Goal: Use online tool/utility: Utilize a website feature to perform a specific function

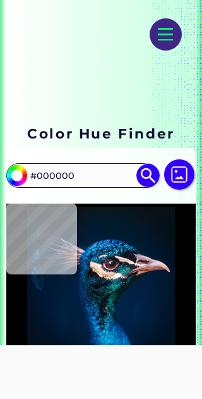
click at [181, 176] on img at bounding box center [179, 174] width 30 height 30
click at [0, 0] on input "file" at bounding box center [0, 0] width 0 height 0
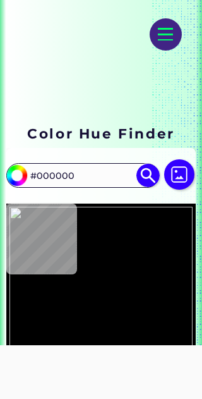
type input "#151515"
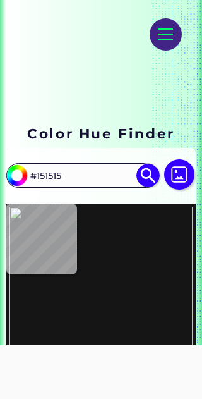
type input "#162a2f"
type input "#162A2F"
type input "#000000"
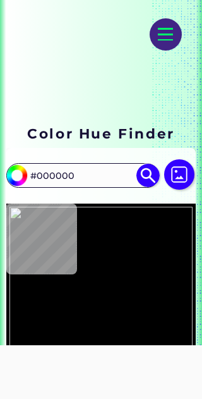
type input "#353330"
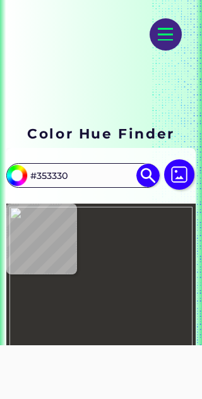
type input "#2a1c1a"
type input "#2A1C1A"
type input "#764734"
type input "#a48870"
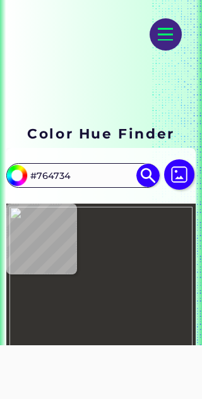
type input "#A48870"
type input "#875a43"
type input "#875A43"
type input "#834d38"
type input "#834D38"
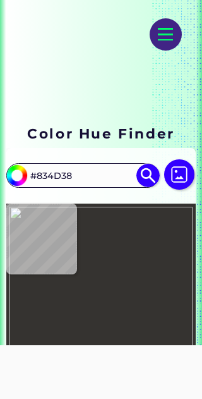
type input "#b5ada0"
type input "#B5ADA0"
type input "#4b4020"
type input "#4B4020"
type input "#5a3125"
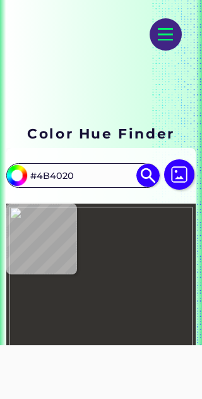
type input "#5A3125"
type input "#41261e"
type input "#41261E"
type input "#353430"
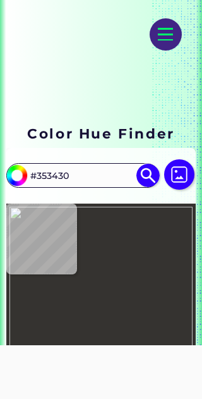
type input "#2b2e2c"
type input "#2B2E2C"
type input "#24292c"
type input "#24292C"
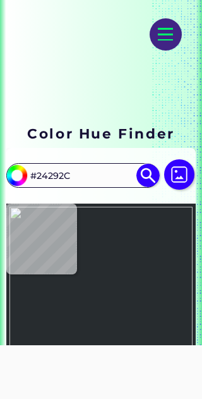
type input "#272c2f"
type input "#272C2F"
type input "#2c3438"
type input "#2C3438"
type input "#333c3f"
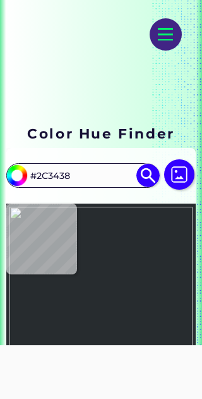
type input "#333C3F"
type input "#323b3f"
type input "#323B3F"
type input "#333b3f"
type input "#333B3F"
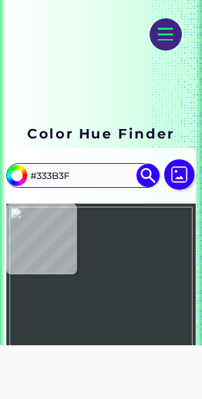
type input "#33383b"
type input "#33383B"
type input "#32373a"
type input "#32373A"
type input "#2a3435"
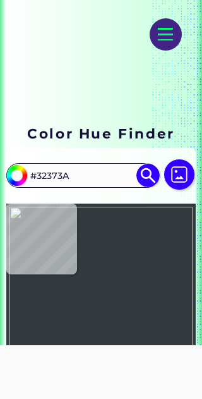
type input "#2A3435"
type input "#272f31"
type input "#272F31"
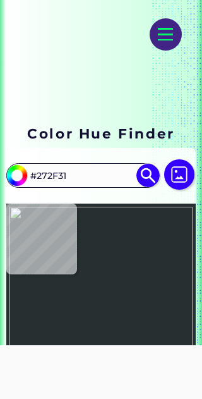
type input "#393a35"
type input "#393A35"
type input "#423d36"
type input "#423D36"
type input "#866458"
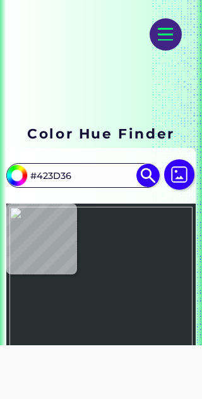
type input "#866458"
type input "#b5aca2"
type input "#B5ACA2"
type input "#a37b64"
type input "#A37B64"
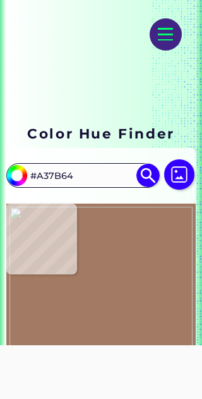
type input "#a58971"
type input "#A58971"
type input "#92654e"
type input "#92654E"
type input "#2d2825"
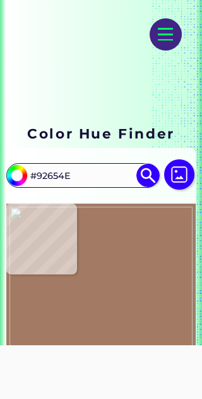
type input "#2D2825"
type input "#322d2a"
type input "#322D2A"
type input "#39332d"
type input "#39332D"
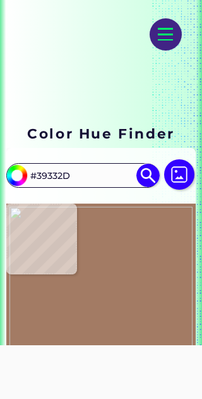
type input "#846852"
type input "#81664e"
type input "#81664E"
type input "#7f634e"
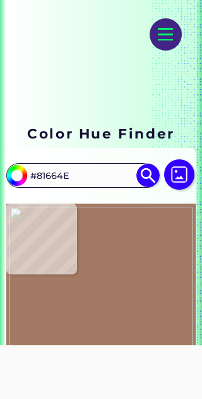
type input "#7F634E"
type input "#3b2818"
type input "#3B2818"
type input "#36291f"
type input "#36291F"
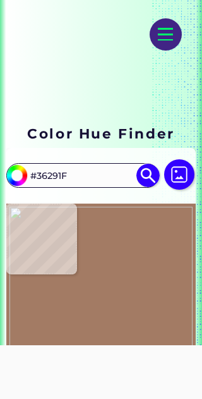
type input "#1f160e"
type input "#1F160E"
type input "#23190f"
type input "#23190F"
type input "#251b11"
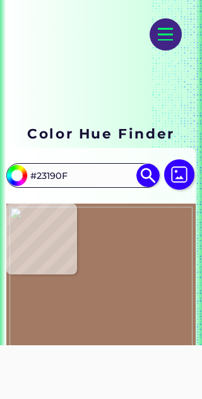
type input "#251B11"
type input "#20160c"
type input "#20160C"
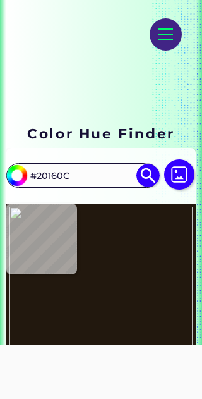
type input "#22180e"
type input "#22180E"
type input "#372d22"
type input "#372D22"
type input "#20180e"
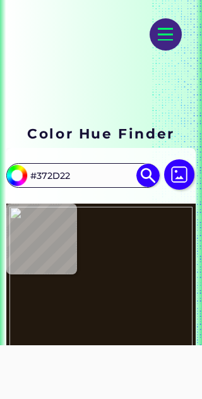
type input "#20180E"
type input "#201614"
type input "#2a211d"
type input "#2A211D"
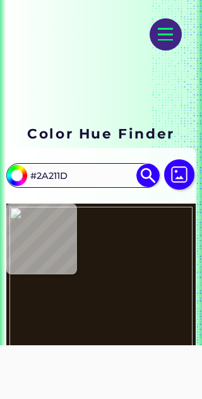
type input "#31291e"
type input "#31291E"
type input "#292116"
type input "#231b11"
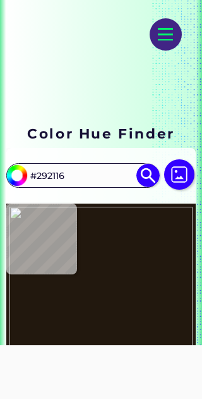
type input "#231B11"
type input "#1e1510"
type input "#1E1510"
type input "#1d1512"
type input "#1D1512"
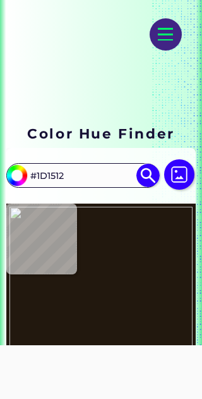
type input "#342d25"
type input "#342D25"
type input "#1c140c"
type input "#1C140C"
type input "#1a1210"
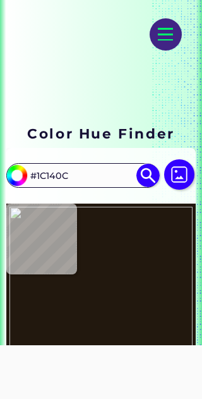
type input "#1A1210"
type input "#19110f"
type input "#19110F"
type input "#170f0d"
type input "#170F0D"
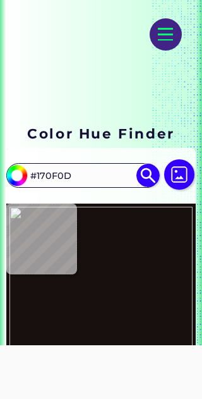
type input "#18100e"
type input "#18100E"
type input "#17120f"
type input "#17120F"
type input "#1a1512"
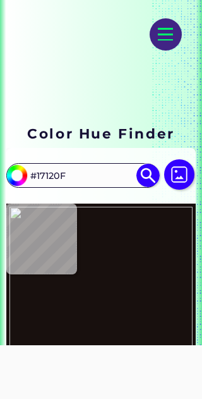
type input "#1A1512"
type input "#1b1b13"
type input "#1B1B13"
type input "#353d2e"
type input "#353D2E"
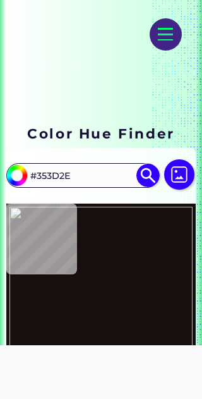
type input "#2f4f3a"
type input "#2F4F3A"
type input "#334f40"
type input "#334F40"
type input "#334e3b"
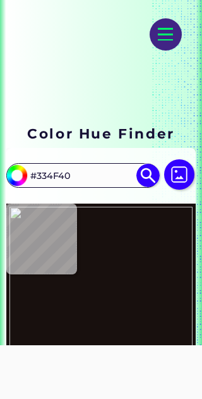
type input "#334E3B"
type input "#334c39"
type input "#334C39"
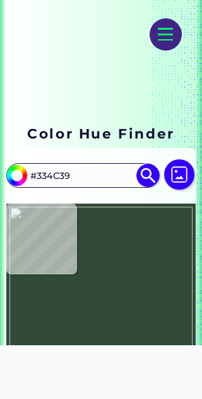
type input "#324b38"
type input "#324B38"
type input "#304838"
type input "#2d4535"
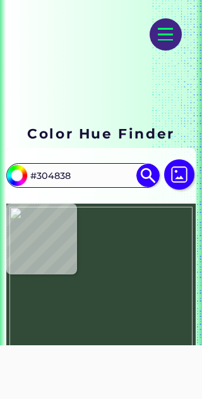
type input "#2D4535"
type input "#2b4333"
type input "#2B4333"
type input "#294131"
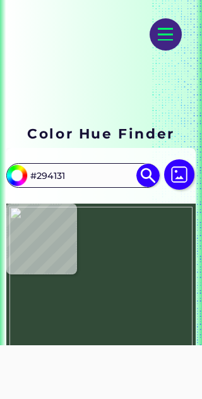
type input "#5e7978"
type input "#5E7978"
type input "#9bbbba"
type input "#9BBBBA"
type input "#8cb5b2"
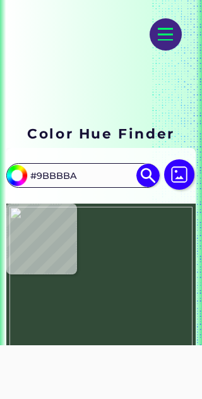
type input "#8CB5B2"
type input "#678d81"
type input "#678D81"
type input "#819b88"
type input "#819B88"
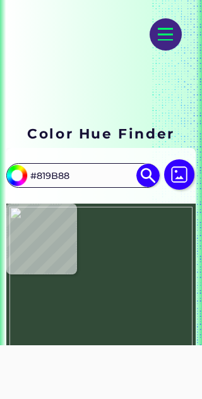
type input "#505954"
type input "#344d4a"
type input "#344D4A"
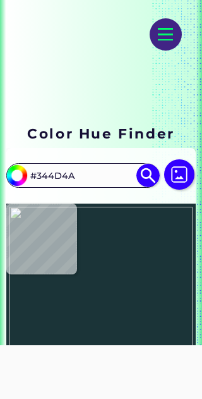
type input "#1b3438"
type input "#1B3438"
type input "#253c41"
type input "#253C41"
type input "#1f3a41"
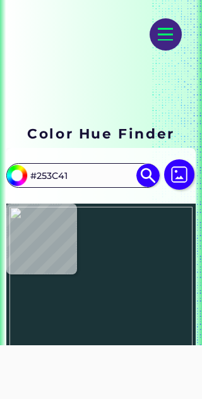
type input "#1F3A41"
type input "#1a3137"
type input "#1A3137"
type input "#13282d"
type input "#13282D"
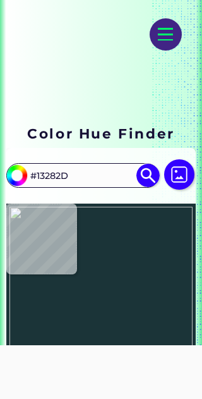
type input "#192a31"
type input "#192A31"
type input "#1e2b2e"
type input "#1E2B2E"
type input "#172021"
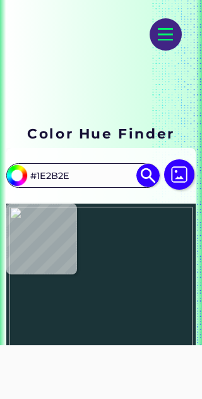
type input "#172021"
type input "#212629"
type input "#31404f"
type input "#31404F"
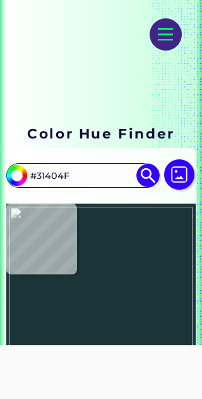
type input "#3d5564"
type input "#3D5564"
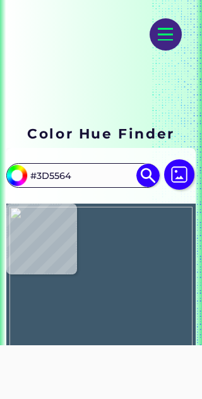
type input "#3f5a6d"
type input "#3F5A6D"
type input "#3a5566"
type input "#3A5566"
type input "#3b5a6b"
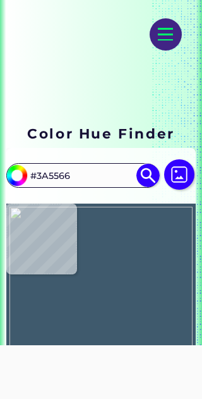
type input "#3B5A6B"
type input "#455667"
type input "#3a5566"
type input "#3A5566"
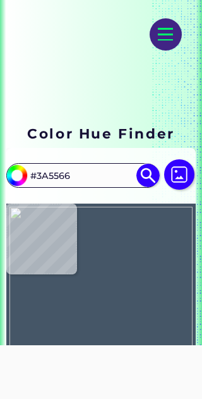
type input "#365260"
type input "#293134"
type input "#2e2f32"
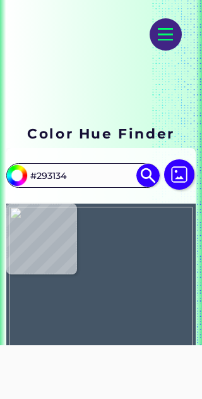
type input "#2E2F32"
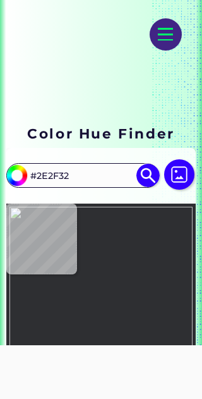
type input "#1a1c1c"
type input "#1A1C1C"
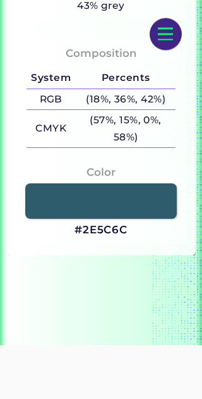
scroll to position [784, 0]
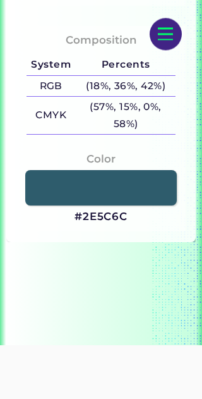
click at [154, 206] on link at bounding box center [101, 188] width 152 height 35
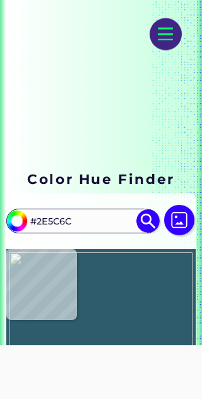
scroll to position [52, 0]
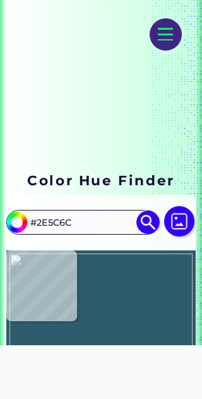
click at [179, 225] on img at bounding box center [179, 221] width 30 height 30
click at [0, 0] on input "file" at bounding box center [0, 0] width 0 height 0
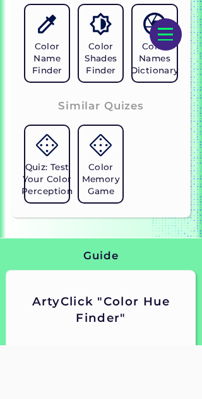
scroll to position [1234, 0]
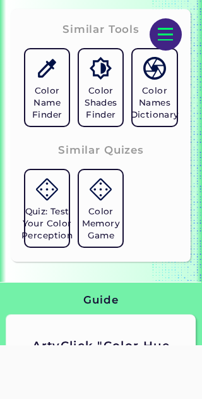
click at [42, 121] on h5 "Color Name Finder" at bounding box center [47, 103] width 34 height 36
